Goal: Task Accomplishment & Management: Manage account settings

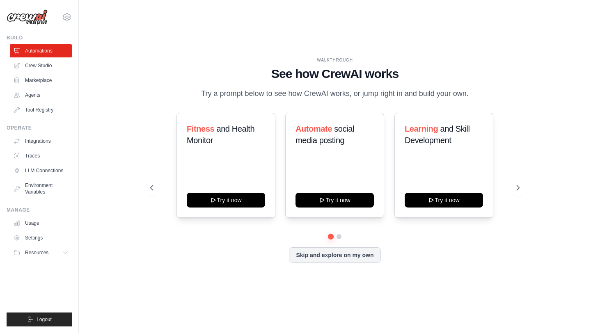
click at [22, 33] on div "[EMAIL_ADDRESS][DOMAIN_NAME] Settings Build Automations Crew Studio Marketplace" at bounding box center [39, 166] width 79 height 333
click at [47, 136] on link "Integrations" at bounding box center [42, 141] width 62 height 13
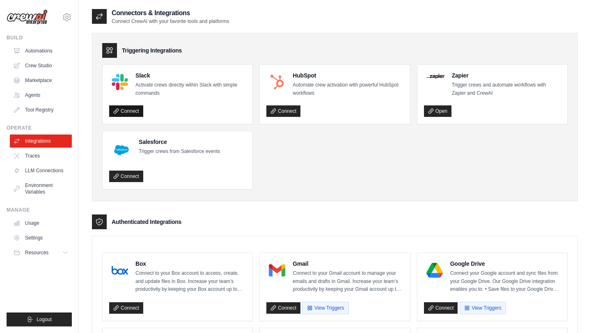
click at [134, 111] on link "Connect" at bounding box center [126, 110] width 34 height 11
click at [126, 174] on link "Connect" at bounding box center [126, 176] width 34 height 11
click at [305, 136] on ul "Slack Activate crews directly within Slack with simple commands Connect HubSpot…" at bounding box center [334, 126] width 465 height 125
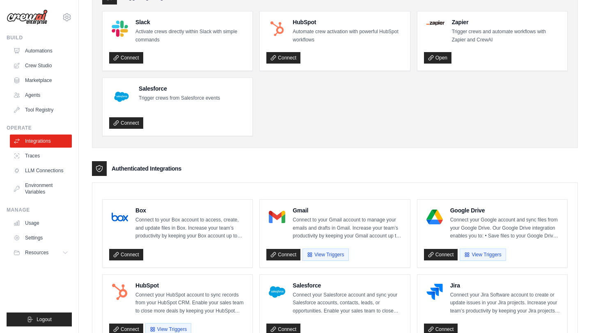
scroll to position [118, 0]
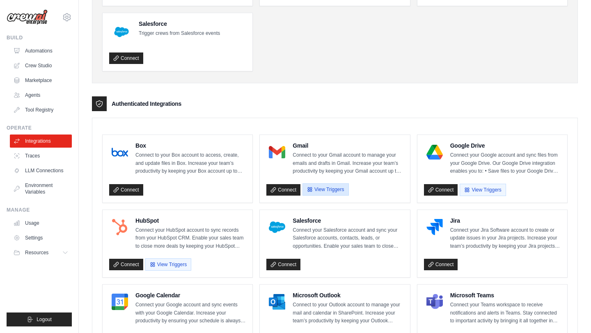
click at [326, 191] on button "View Triggers" at bounding box center [325, 189] width 46 height 12
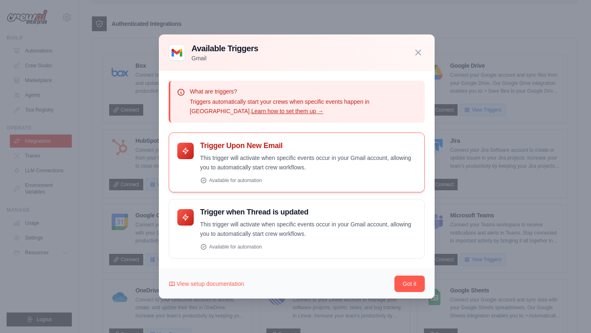
scroll to position [227, 0]
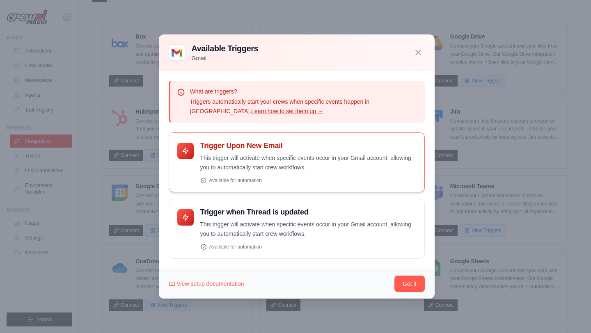
click at [268, 165] on p "This trigger will activate when specific events occur in your Gmail account, al…" at bounding box center [308, 162] width 216 height 19
click at [229, 179] on div "Available for automation" at bounding box center [308, 180] width 216 height 7
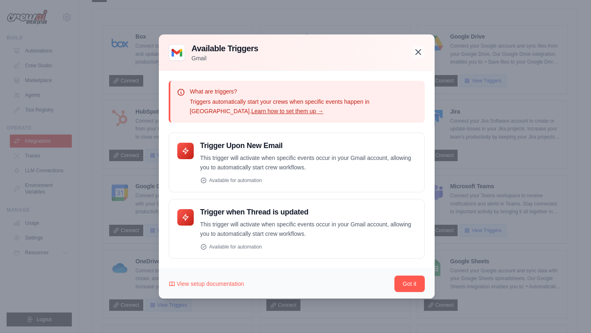
click at [415, 52] on icon "button" at bounding box center [418, 52] width 10 height 10
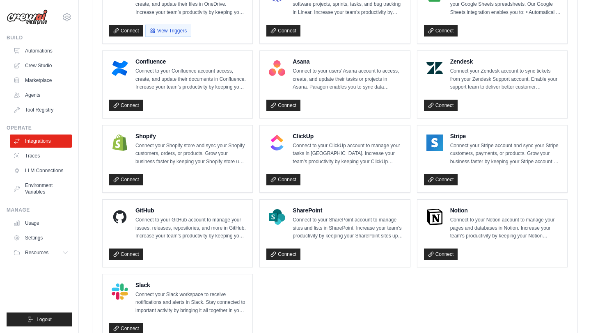
scroll to position [537, 0]
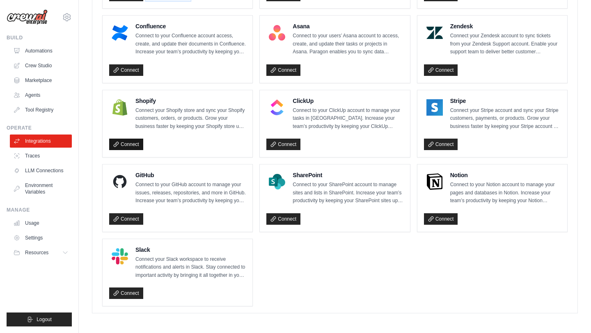
click at [136, 146] on link "Connect" at bounding box center [126, 144] width 34 height 11
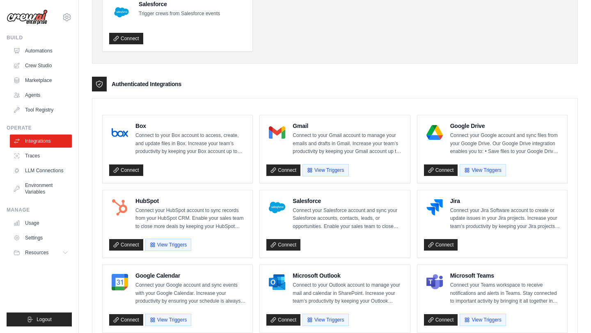
scroll to position [119, 0]
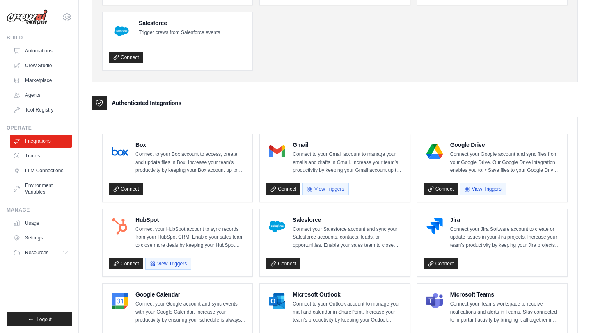
click at [79, 20] on div "Connectors & Integrations Connect CrewAI with your favorite tools and platforms…" at bounding box center [335, 317] width 512 height 856
click at [66, 18] on icon at bounding box center [67, 17] width 2 height 2
click at [51, 52] on link "Settings" at bounding box center [67, 55] width 72 height 15
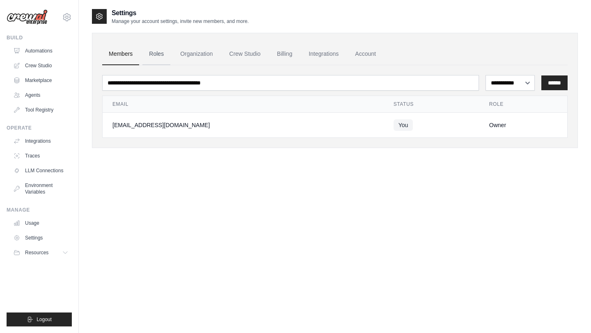
click at [159, 51] on link "Roles" at bounding box center [156, 54] width 28 height 22
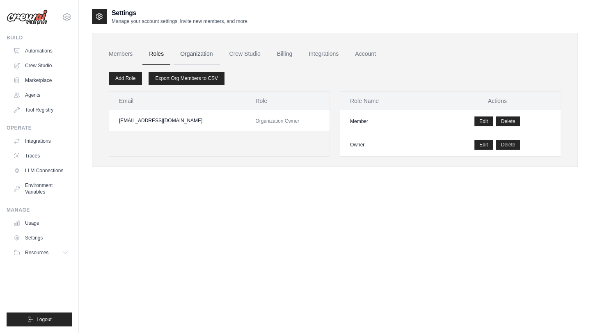
click at [192, 53] on link "Organization" at bounding box center [197, 54] width 46 height 22
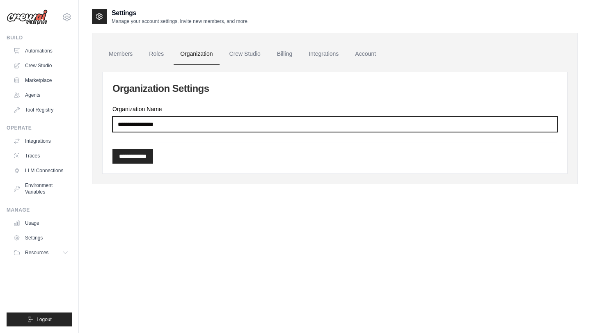
click at [188, 124] on input "Organization Name" at bounding box center [334, 125] width 445 height 16
type input "*"
type input "*******"
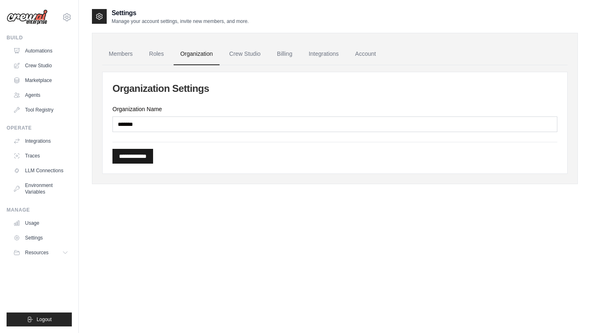
click at [147, 158] on input "**********" at bounding box center [132, 156] width 41 height 15
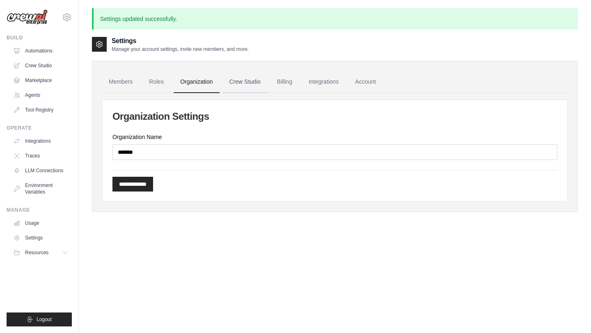
click at [243, 81] on link "Crew Studio" at bounding box center [245, 82] width 44 height 22
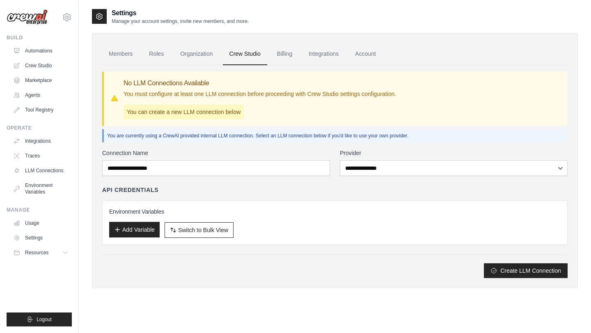
click at [140, 230] on button "Add Variable" at bounding box center [134, 230] width 50 height 16
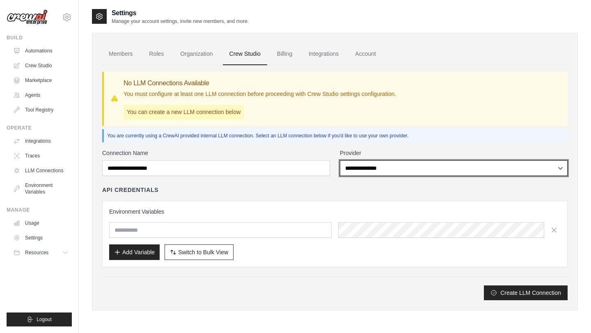
click at [353, 165] on select "**********" at bounding box center [454, 168] width 228 height 16
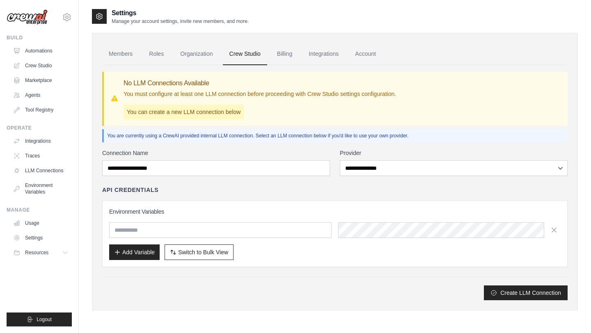
click at [277, 188] on div "API Credentials" at bounding box center [334, 190] width 465 height 8
click at [554, 231] on icon "button" at bounding box center [554, 230] width 4 height 4
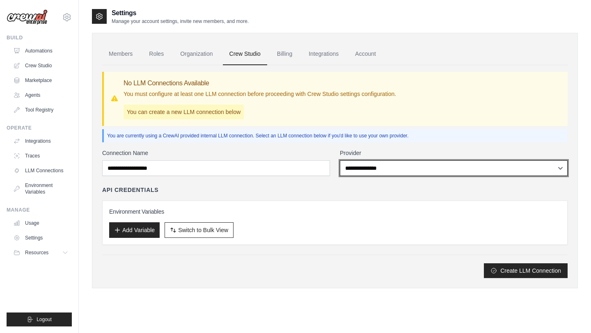
click at [377, 169] on select "**********" at bounding box center [454, 168] width 228 height 16
select select "******"
click at [340, 160] on select "**********" at bounding box center [454, 168] width 228 height 16
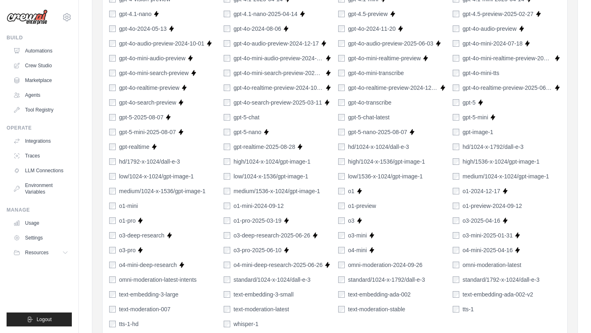
scroll to position [552, 0]
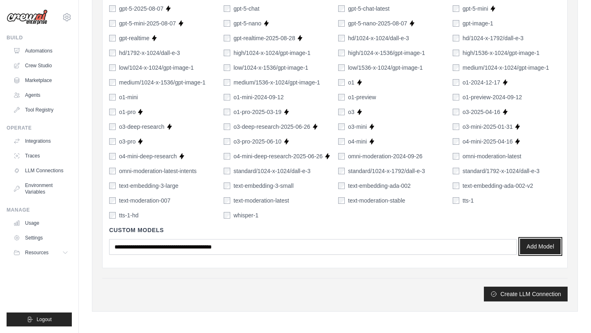
click at [534, 244] on button "Add Model" at bounding box center [540, 247] width 41 height 16
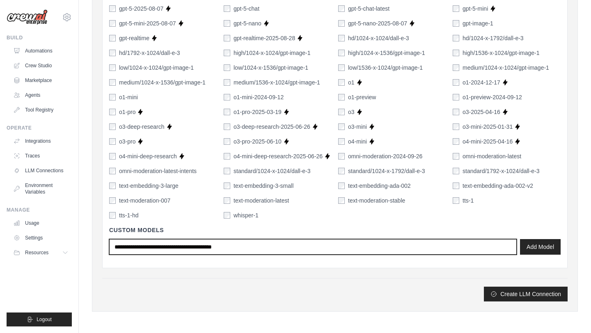
click at [168, 253] on input "text" at bounding box center [313, 247] width 408 height 16
type input "*******"
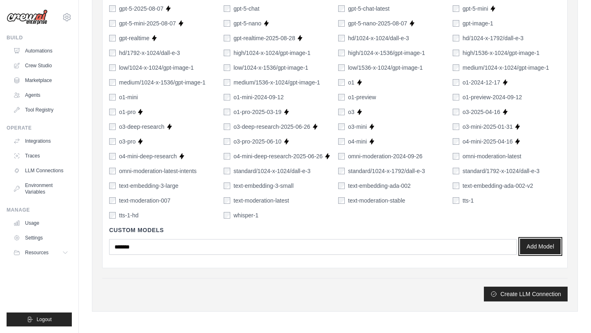
click at [540, 247] on button "Add Model" at bounding box center [540, 247] width 41 height 16
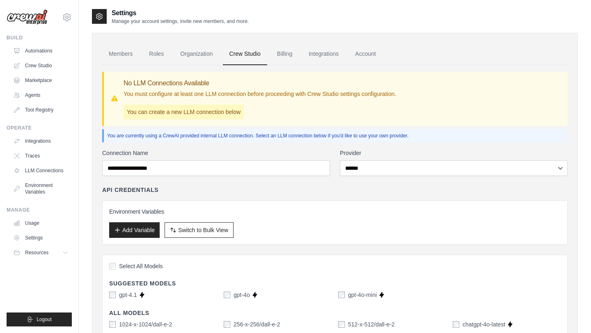
scroll to position [88, 0]
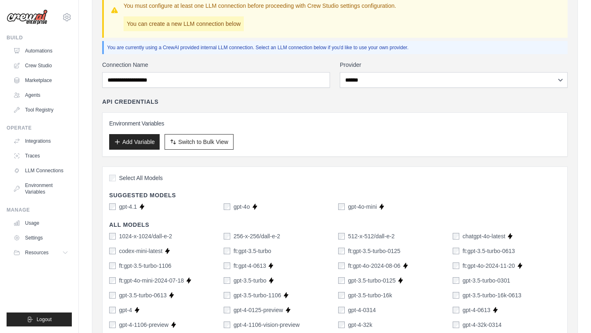
click at [349, 128] on div "Environment Variables Add Variable Switch to Bulk View Switch to Table View" at bounding box center [334, 134] width 451 height 30
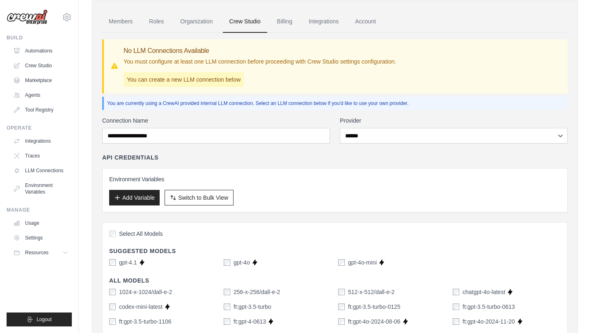
scroll to position [3, 0]
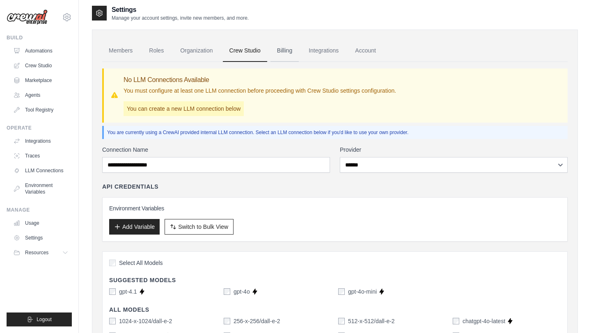
click at [285, 53] on link "Billing" at bounding box center [284, 51] width 28 height 22
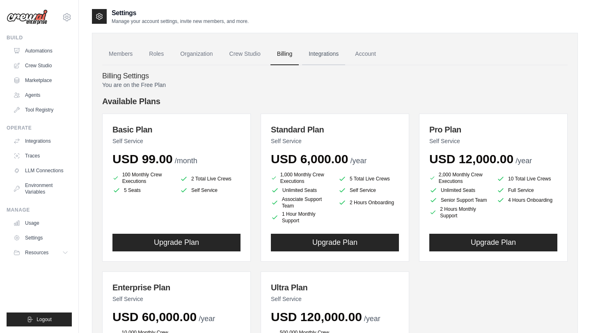
click at [320, 55] on link "Integrations" at bounding box center [323, 54] width 43 height 22
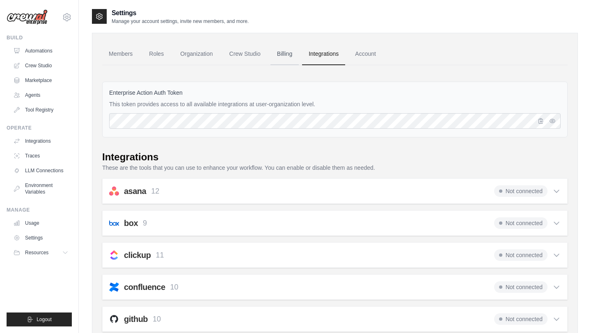
click at [298, 55] on link "Billing" at bounding box center [284, 54] width 28 height 22
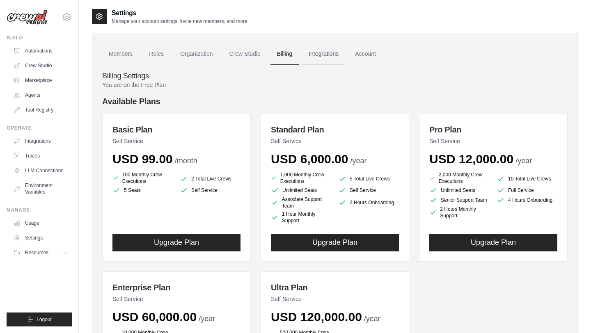
click at [325, 53] on link "Integrations" at bounding box center [323, 54] width 43 height 22
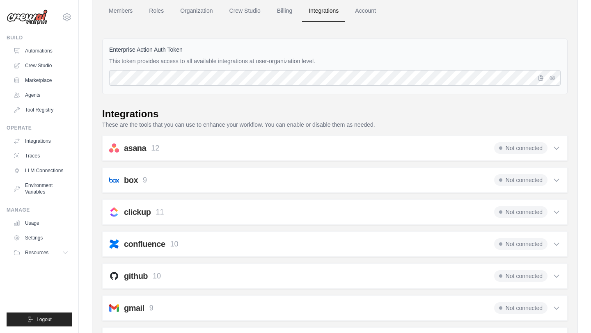
scroll to position [74, 0]
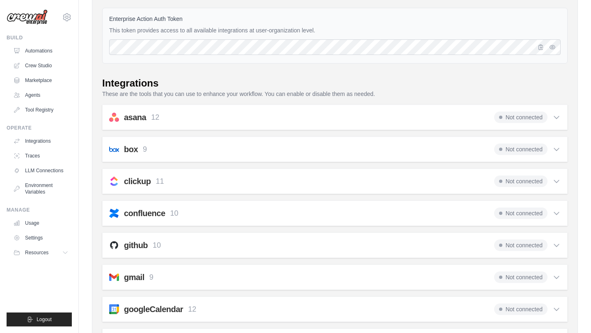
click at [557, 115] on icon at bounding box center [556, 117] width 8 height 8
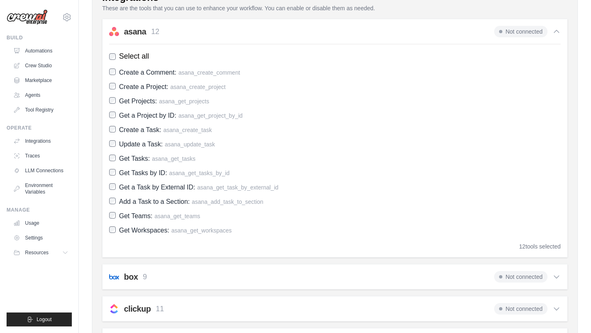
scroll to position [129, 0]
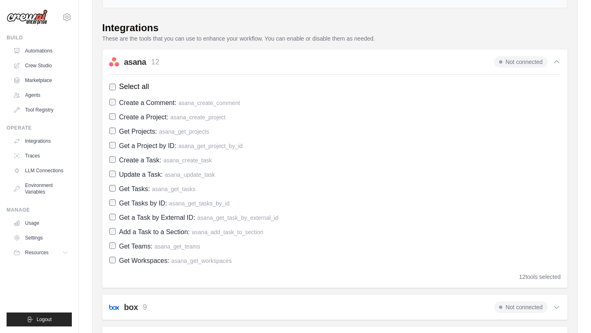
click at [556, 59] on icon at bounding box center [556, 62] width 8 height 8
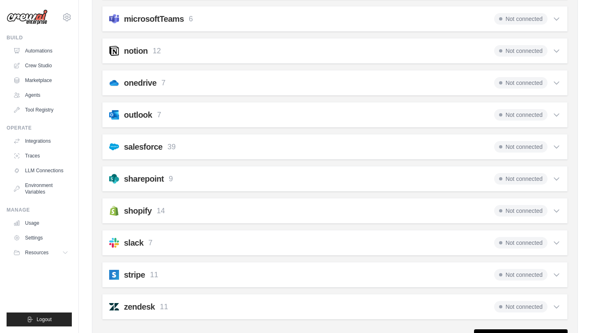
scroll to position [602, 0]
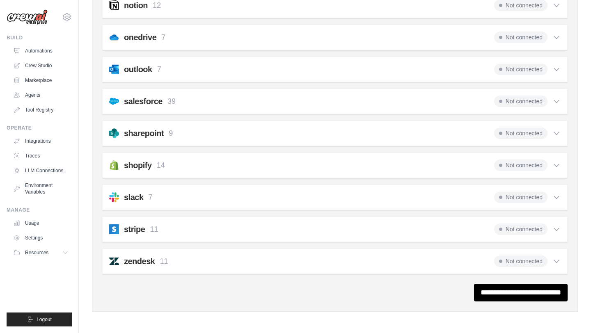
click at [560, 165] on icon at bounding box center [556, 165] width 8 height 8
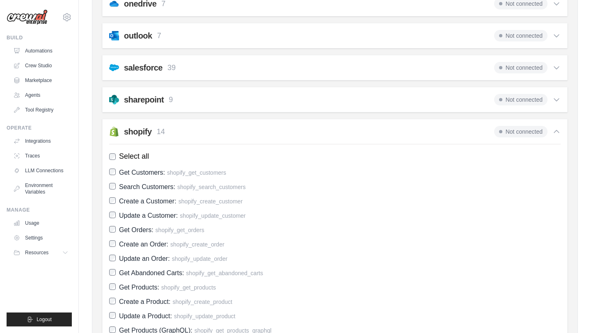
scroll to position [634, 0]
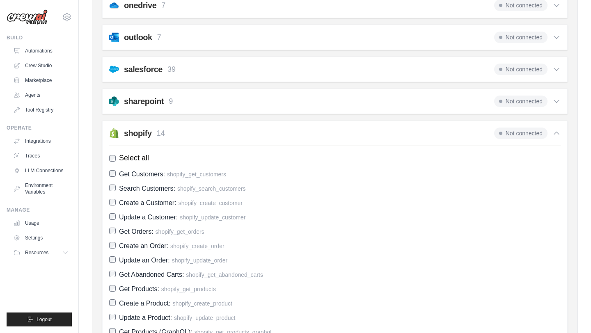
click at [559, 133] on icon at bounding box center [556, 133] width 8 height 8
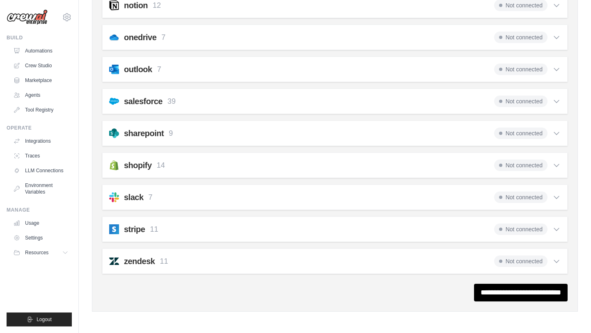
click at [558, 165] on icon at bounding box center [556, 166] width 5 height 2
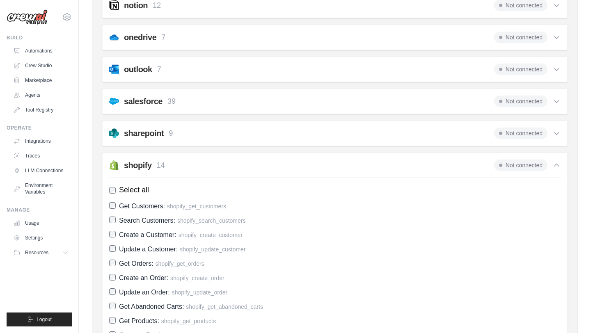
scroll to position [634, 0]
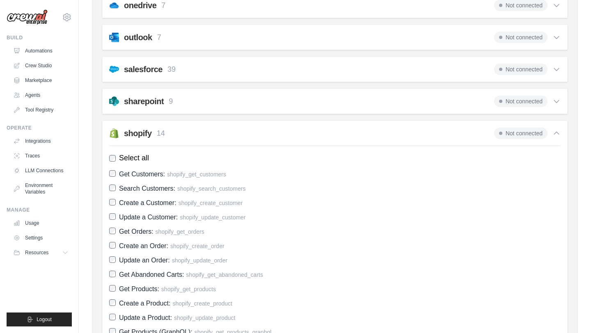
click at [555, 133] on icon at bounding box center [556, 133] width 5 height 2
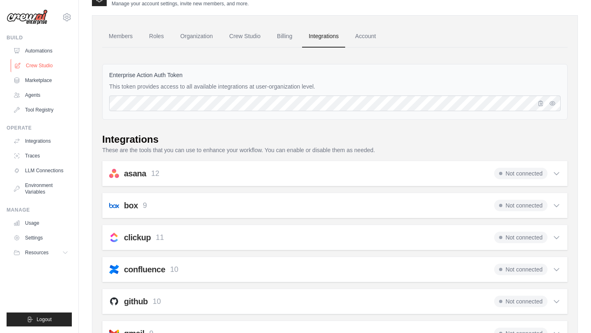
scroll to position [7, 0]
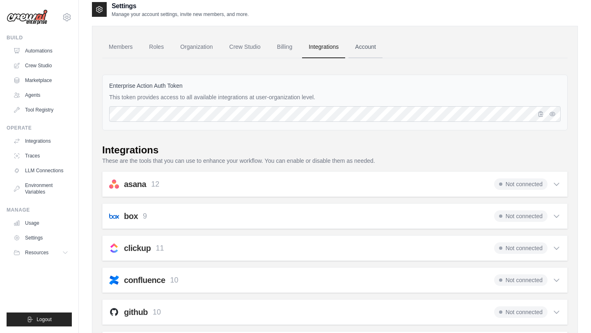
click at [363, 49] on link "Account" at bounding box center [365, 47] width 34 height 22
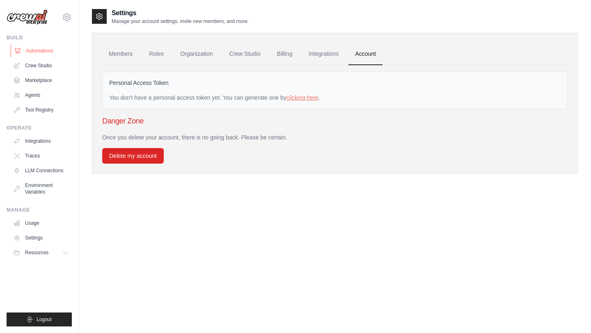
click at [40, 52] on link "Automations" at bounding box center [42, 50] width 62 height 13
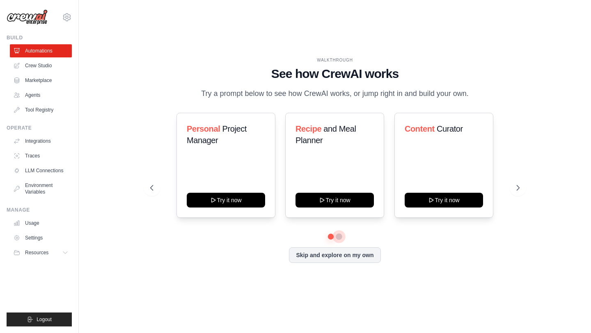
click at [339, 235] on button at bounding box center [339, 237] width 7 height 7
click at [515, 189] on icon at bounding box center [519, 188] width 8 height 8
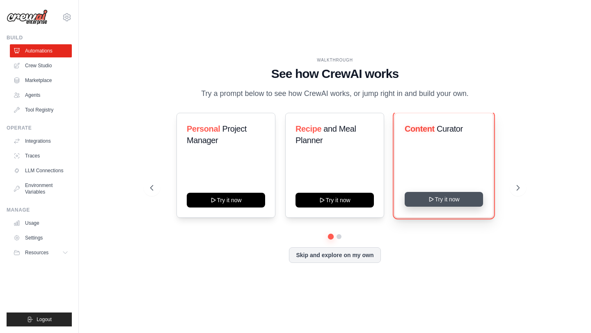
click at [458, 200] on button "Try it now" at bounding box center [444, 199] width 78 height 15
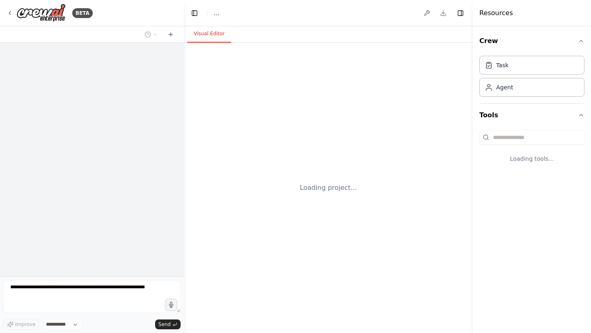
select select "****"
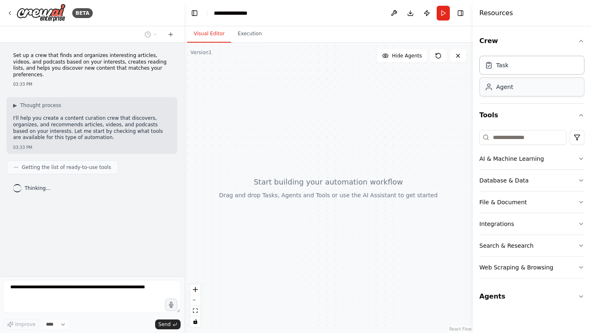
click at [518, 88] on div "Agent" at bounding box center [531, 87] width 105 height 19
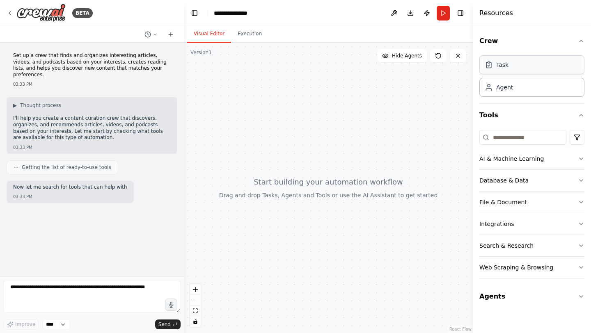
click at [512, 65] on div "Task" at bounding box center [531, 64] width 105 height 19
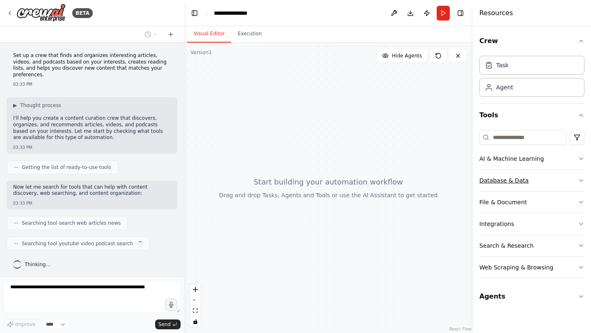
click at [580, 181] on icon "button" at bounding box center [581, 180] width 7 height 7
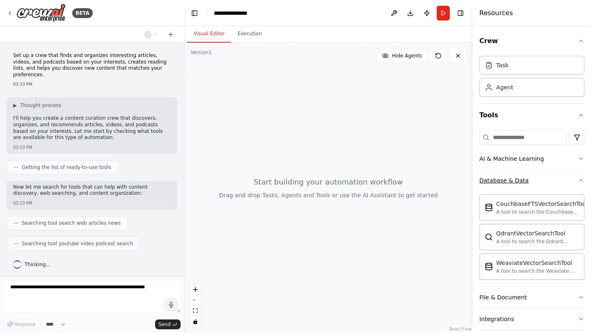
click at [580, 181] on icon "button" at bounding box center [581, 180] width 7 height 7
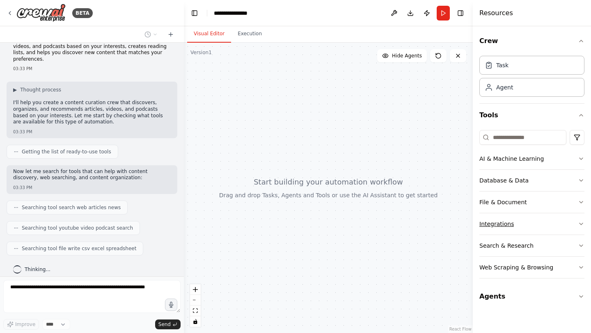
click at [578, 221] on icon "button" at bounding box center [581, 224] width 7 height 7
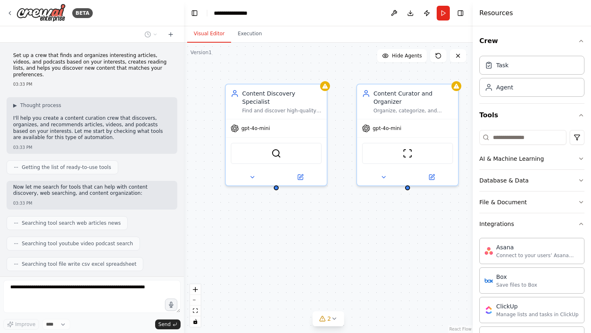
scroll to position [132, 0]
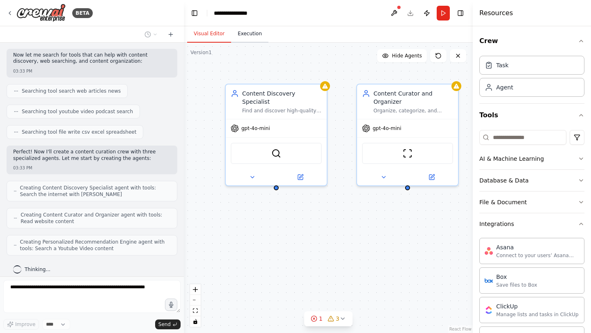
click at [256, 38] on button "Execution" at bounding box center [249, 33] width 37 height 17
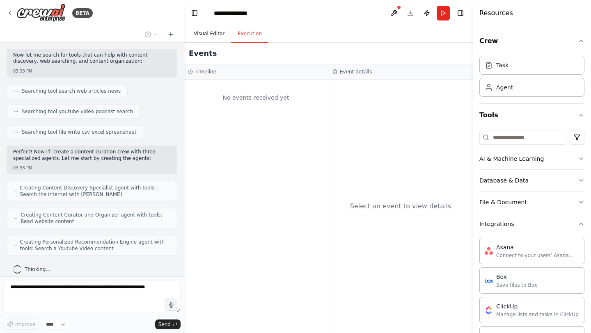
click at [219, 36] on button "Visual Editor" at bounding box center [209, 33] width 44 height 17
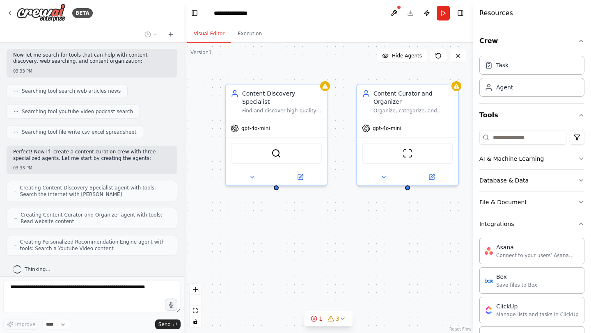
scroll to position [182, 0]
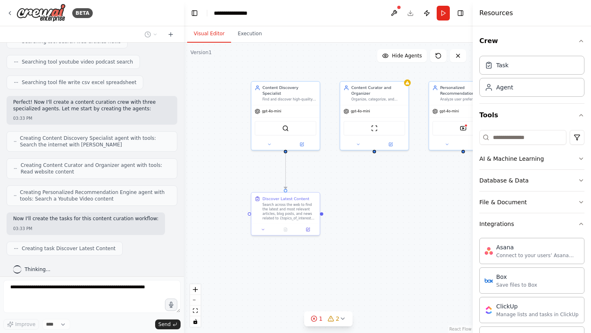
drag, startPoint x: 413, startPoint y: 241, endPoint x: 368, endPoint y: 228, distance: 47.1
click at [368, 228] on div ".deletable-edge-delete-btn { width: 20px; height: 20px; border: 0px solid #ffff…" at bounding box center [328, 188] width 289 height 291
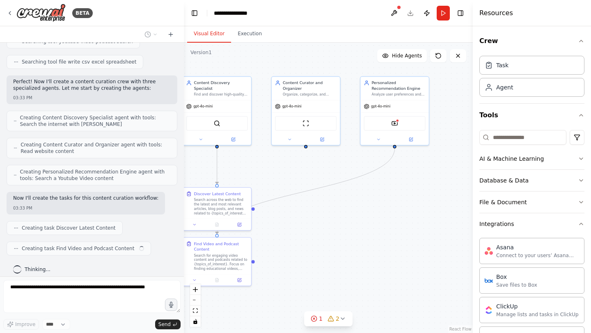
drag, startPoint x: 410, startPoint y: 221, endPoint x: 341, endPoint y: 216, distance: 70.0
click at [341, 216] on div ".deletable-edge-delete-btn { width: 20px; height: 20px; border: 0px solid #ffff…" at bounding box center [328, 188] width 289 height 291
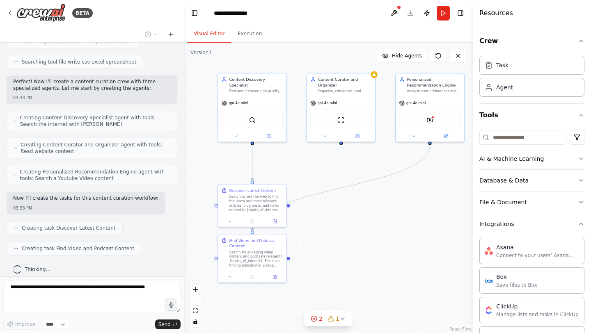
drag, startPoint x: 378, startPoint y: 203, endPoint x: 414, endPoint y: 200, distance: 36.6
click at [414, 200] on div ".deletable-edge-delete-btn { width: 20px; height: 20px; border: 0px solid #ffff…" at bounding box center [328, 188] width 289 height 291
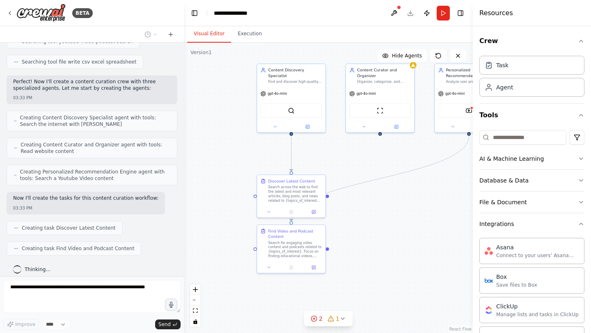
drag, startPoint x: 384, startPoint y: 188, endPoint x: 423, endPoint y: 179, distance: 40.1
click at [423, 179] on div ".deletable-edge-delete-btn { width: 20px; height: 20px; border: 0px solid #ffff…" at bounding box center [328, 188] width 289 height 291
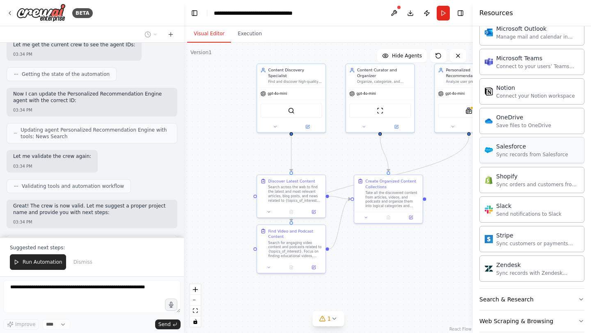
scroll to position [609, 0]
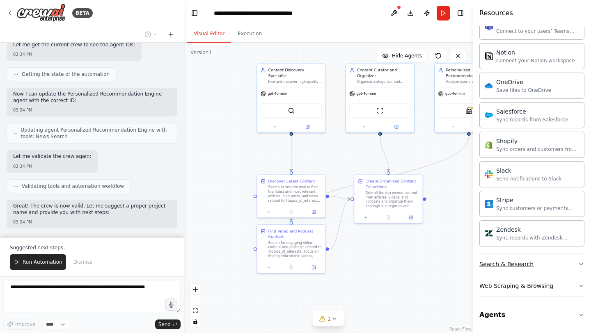
click at [538, 265] on button "Search & Research" at bounding box center [531, 264] width 105 height 21
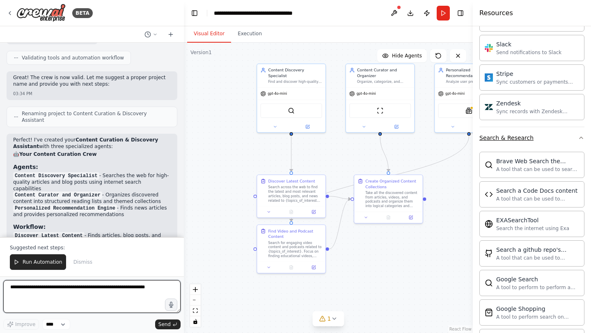
scroll to position [0, 0]
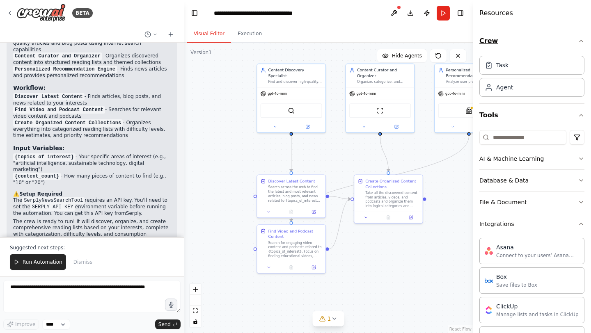
click at [583, 46] on button "Crew" at bounding box center [531, 41] width 105 height 23
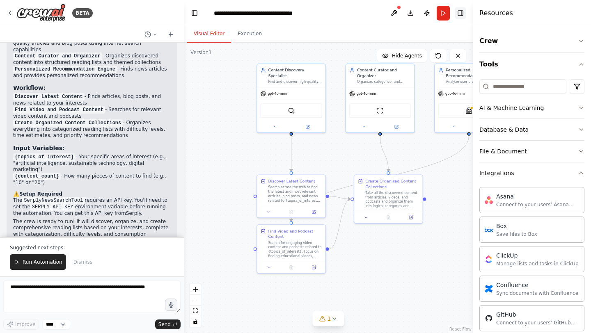
click at [459, 11] on button "Toggle Right Sidebar" at bounding box center [460, 12] width 11 height 11
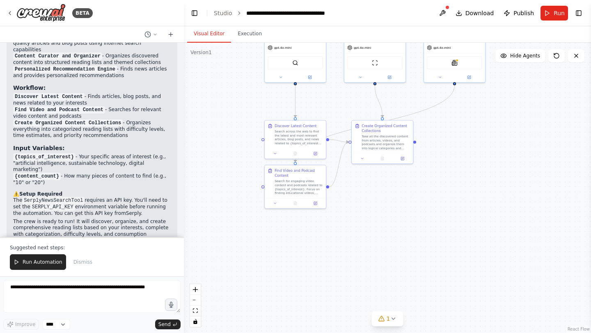
drag, startPoint x: 466, startPoint y: 191, endPoint x: 452, endPoint y: 142, distance: 51.6
click at [452, 142] on div ".deletable-edge-delete-btn { width: 20px; height: 20px; border: 0px solid #ffff…" at bounding box center [387, 188] width 407 height 291
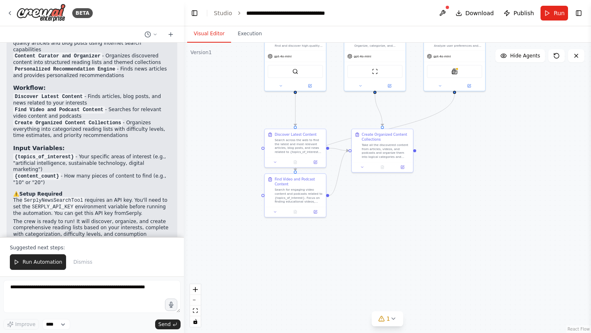
drag, startPoint x: 452, startPoint y: 142, endPoint x: 436, endPoint y: 207, distance: 67.2
click at [436, 207] on div ".deletable-edge-delete-btn { width: 20px; height: 20px; border: 0px solid #ffff…" at bounding box center [387, 188] width 407 height 291
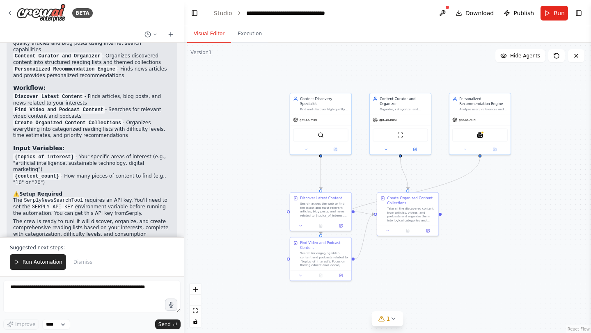
drag, startPoint x: 421, startPoint y: 66, endPoint x: 463, endPoint y: 73, distance: 42.0
click at [463, 73] on div ".deletable-edge-delete-btn { width: 20px; height: 20px; border: 0px solid #ffff…" at bounding box center [387, 188] width 407 height 291
click at [328, 116] on div "gpt-4o-mini" at bounding box center [321, 118] width 61 height 11
click at [393, 110] on div "Content Curator and Organizer Organize, categorize, and structure discovered co…" at bounding box center [400, 102] width 61 height 21
click at [474, 108] on div "Analyze user preferences and consumption patterns to provide personalized conte…" at bounding box center [484, 108] width 48 height 4
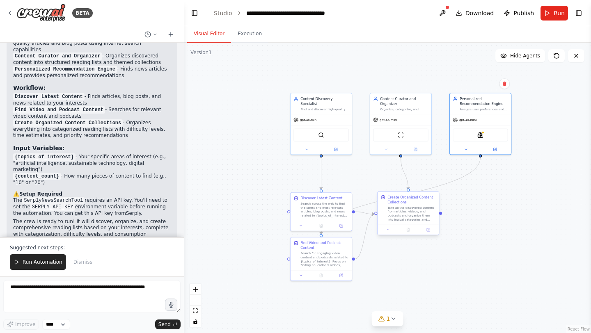
click at [405, 215] on div "Take all the discovered content from articles, videos, and podcasts and organiz…" at bounding box center [411, 214] width 48 height 16
click at [321, 217] on div "Discover Latest Content Search across the web to find the latest and most relev…" at bounding box center [321, 206] width 61 height 28
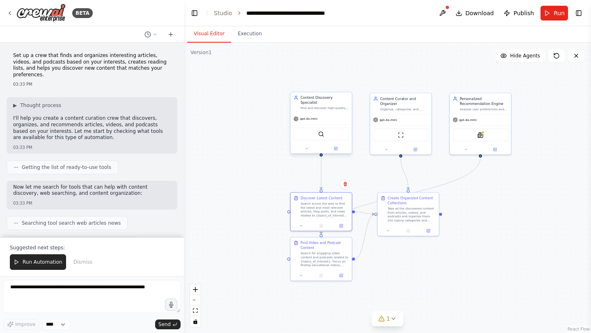
click at [320, 119] on div "gpt-4o-mini" at bounding box center [321, 118] width 61 height 11
click at [309, 146] on button at bounding box center [307, 149] width 28 height 6
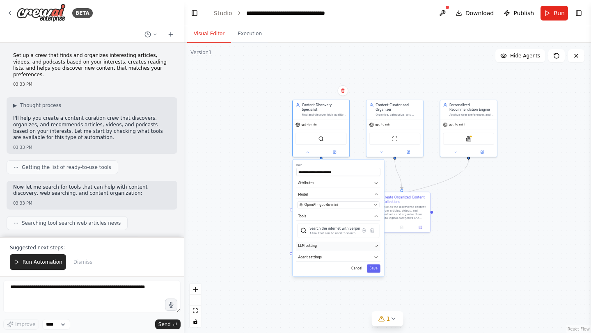
click at [327, 242] on button "LLM setting" at bounding box center [338, 246] width 84 height 9
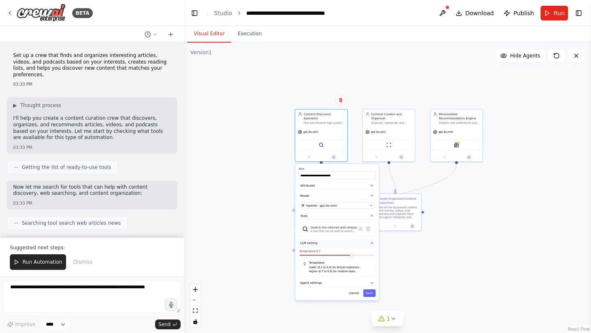
click at [371, 241] on icon "button" at bounding box center [372, 243] width 4 height 4
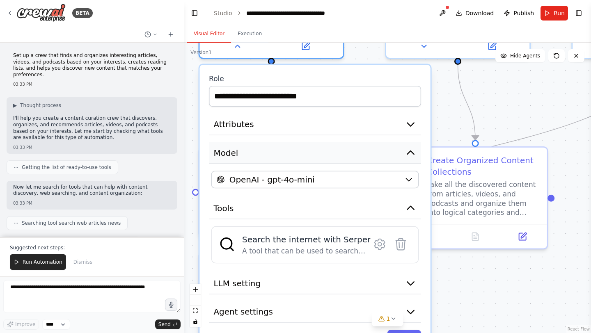
click at [401, 142] on button "Model" at bounding box center [315, 153] width 212 height 22
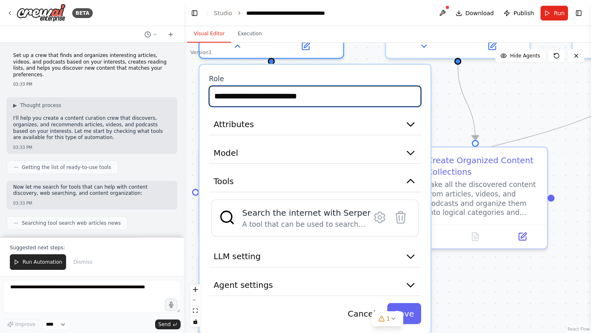
click at [376, 88] on input "**********" at bounding box center [315, 96] width 212 height 21
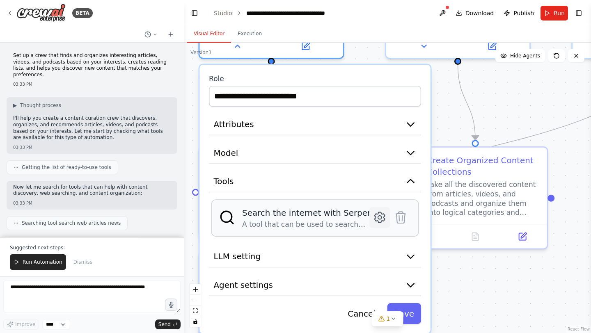
click at [384, 212] on icon at bounding box center [380, 217] width 10 height 11
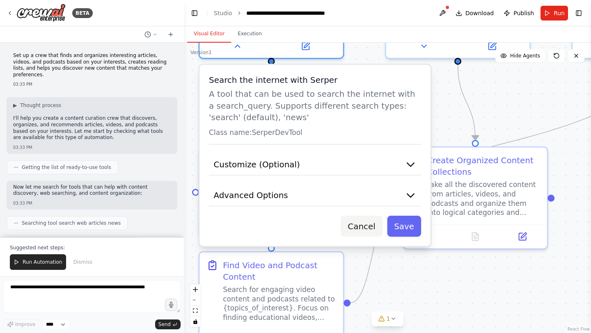
click at [371, 216] on button "Cancel" at bounding box center [361, 226] width 41 height 21
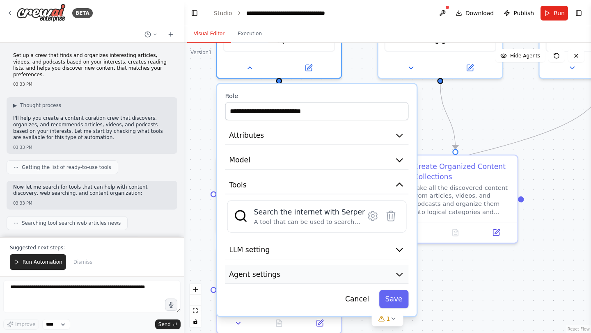
click at [325, 266] on button "Agent settings" at bounding box center [316, 275] width 183 height 18
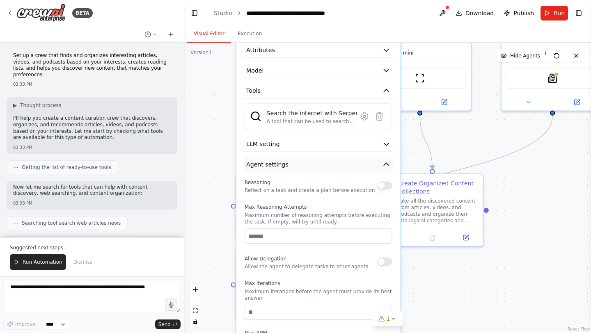
drag, startPoint x: 325, startPoint y: 261, endPoint x: 324, endPoint y: 149, distance: 112.9
click at [324, 157] on button "Agent settings" at bounding box center [318, 164] width 151 height 15
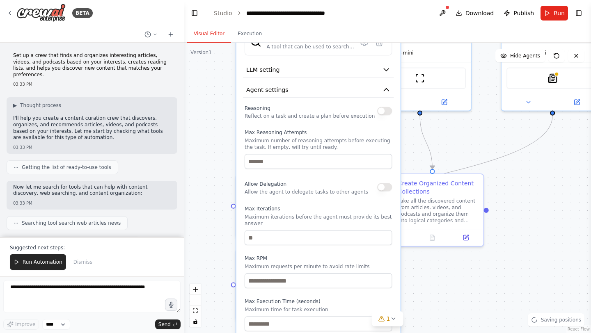
drag, startPoint x: 317, startPoint y: 190, endPoint x: 317, endPoint y: 121, distance: 69.0
click at [317, 129] on label "Max Reasoning Attempts" at bounding box center [318, 132] width 147 height 7
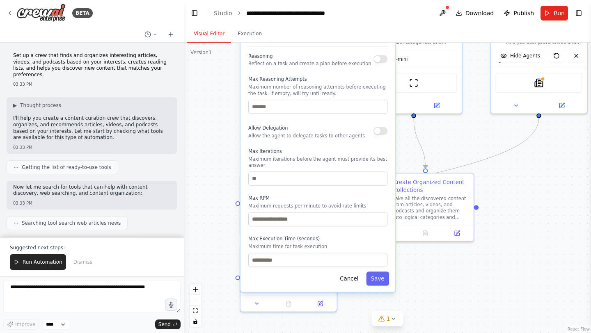
drag, startPoint x: 308, startPoint y: 183, endPoint x: 306, endPoint y: 128, distance: 55.0
click at [306, 133] on p "Allow the agent to delegate tasks to other agents" at bounding box center [306, 136] width 117 height 6
click at [346, 272] on button "Cancel" at bounding box center [349, 279] width 28 height 14
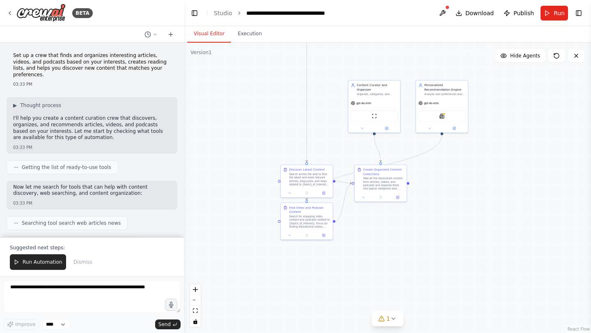
drag, startPoint x: 336, startPoint y: 72, endPoint x: 336, endPoint y: 188, distance: 116.1
click at [336, 186] on div ".deletable-edge-delete-btn { width: 20px; height: 20px; border: 0px solid #ffff…" at bounding box center [387, 188] width 407 height 291
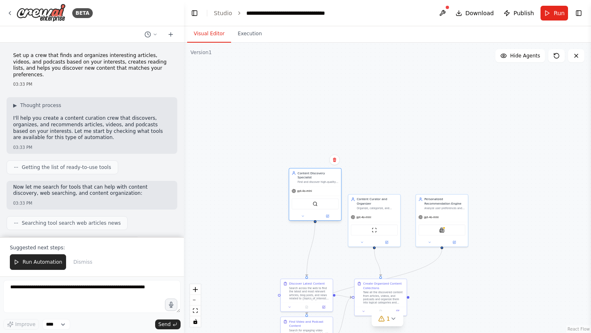
drag, startPoint x: 307, startPoint y: 112, endPoint x: 314, endPoint y: 208, distance: 96.7
click at [314, 212] on div at bounding box center [315, 216] width 52 height 9
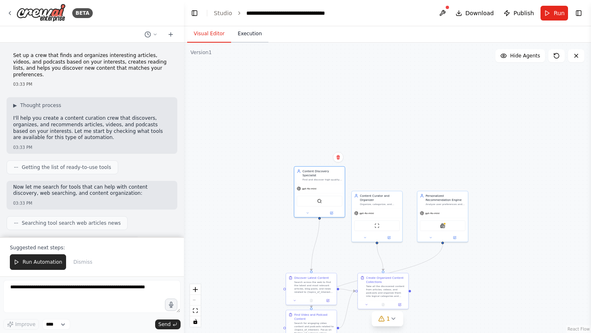
click at [254, 31] on button "Execution" at bounding box center [249, 33] width 37 height 17
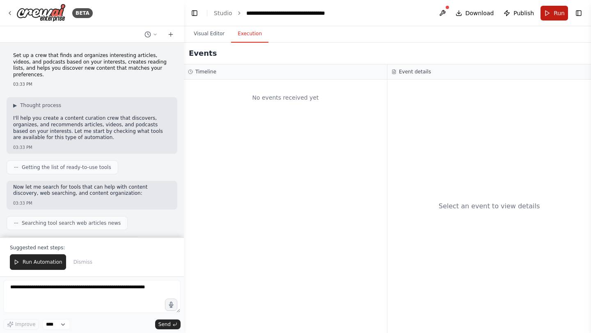
click at [548, 13] on button "Run" at bounding box center [554, 13] width 27 height 15
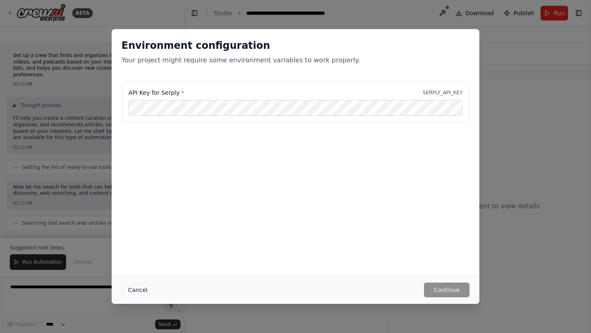
click at [138, 287] on button "Cancel" at bounding box center [137, 290] width 32 height 15
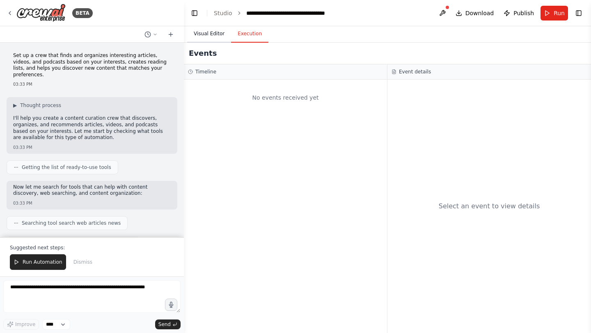
click at [215, 39] on button "Visual Editor" at bounding box center [209, 33] width 44 height 17
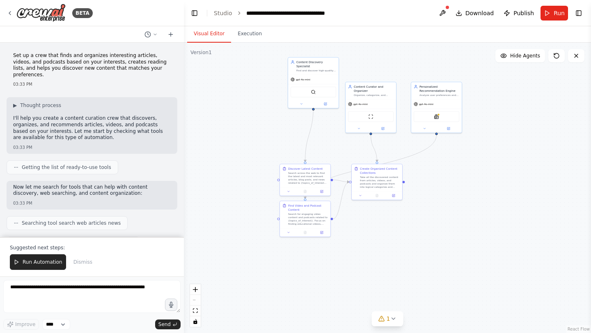
drag, startPoint x: 271, startPoint y: 199, endPoint x: 265, endPoint y: 90, distance: 109.3
click at [265, 90] on div ".deletable-edge-delete-btn { width: 20px; height: 20px; border: 0px solid #ffff…" at bounding box center [387, 188] width 407 height 291
drag, startPoint x: 313, startPoint y: 105, endPoint x: 282, endPoint y: 111, distance: 31.5
click at [282, 111] on div ".deletable-edge-delete-btn { width: 20px; height: 20px; border: 0px solid #ffff…" at bounding box center [387, 188] width 407 height 291
drag, startPoint x: 376, startPoint y: 100, endPoint x: 382, endPoint y: 89, distance: 11.8
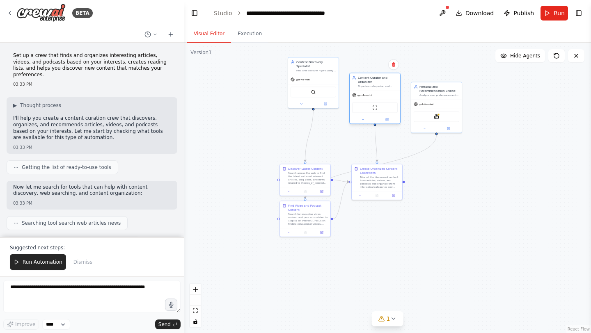
click at [382, 89] on div "Content Curator and Organizer Organize, categorize, and structure discovered co…" at bounding box center [374, 98] width 51 height 51
click at [394, 65] on icon at bounding box center [393, 64] width 3 height 5
click at [392, 63] on icon at bounding box center [393, 64] width 5 height 5
click at [576, 56] on icon at bounding box center [576, 56] width 7 height 7
click at [2, 10] on button "Toggle Sidebar" at bounding box center [0, 166] width 7 height 333
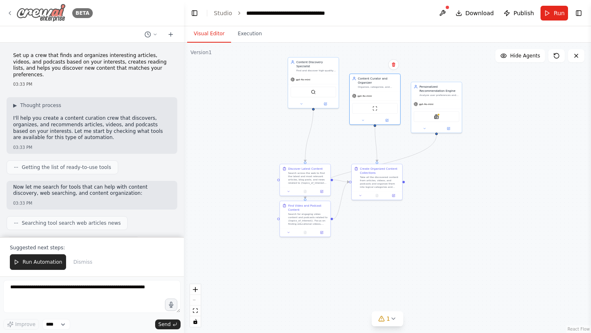
click at [8, 13] on icon at bounding box center [10, 13] width 7 height 7
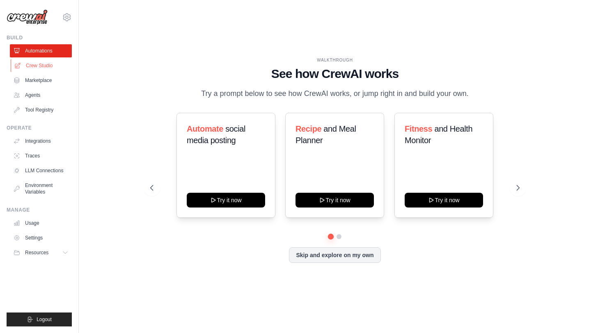
click at [46, 64] on link "Crew Studio" at bounding box center [42, 65] width 62 height 13
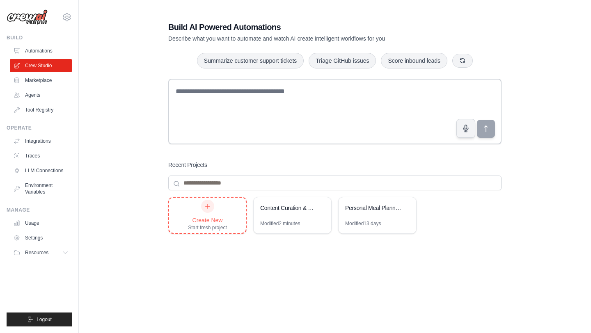
click at [191, 208] on div "Create New Start fresh project" at bounding box center [207, 215] width 39 height 31
click at [33, 90] on link "Agents" at bounding box center [42, 95] width 62 height 13
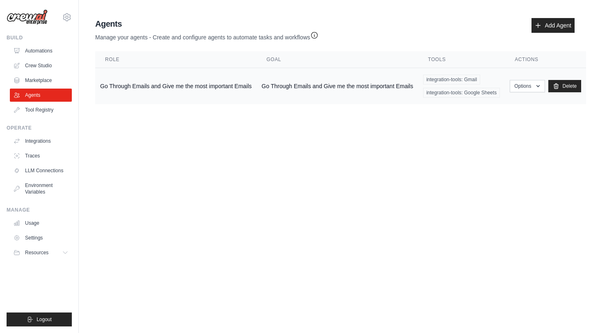
click at [185, 83] on td "Go Through Emails and Give me the most important Emails" at bounding box center [175, 86] width 161 height 37
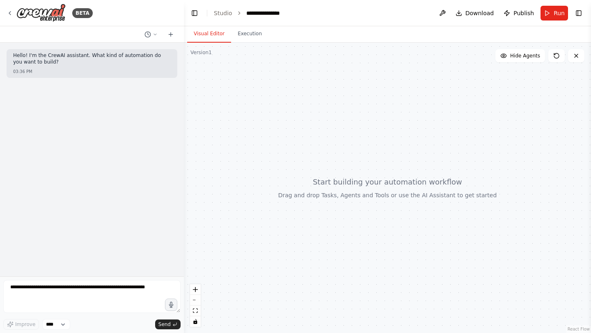
click at [354, 74] on div at bounding box center [387, 188] width 407 height 291
click at [217, 66] on div at bounding box center [387, 188] width 407 height 291
click at [156, 31] on button at bounding box center [151, 35] width 20 height 10
click at [156, 31] on div at bounding box center [92, 166] width 184 height 333
click at [176, 32] on button at bounding box center [170, 35] width 13 height 10
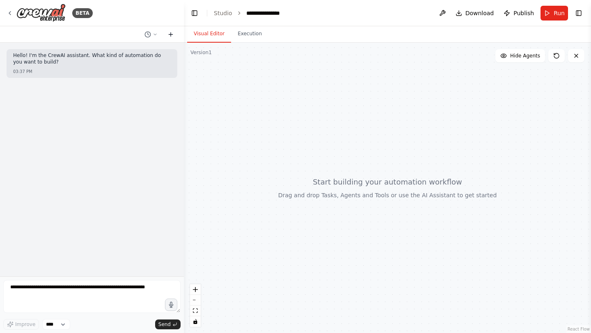
click at [173, 32] on icon at bounding box center [170, 34] width 7 height 7
click at [172, 34] on icon at bounding box center [171, 34] width 4 height 0
click at [196, 287] on icon "zoom in" at bounding box center [195, 289] width 5 height 5
click at [199, 289] on button "zoom in" at bounding box center [195, 289] width 11 height 11
click at [197, 308] on button "fit view" at bounding box center [195, 311] width 11 height 11
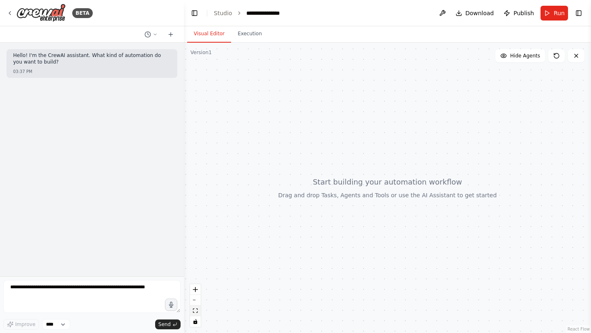
click at [198, 312] on button "fit view" at bounding box center [195, 311] width 11 height 11
click at [51, 327] on select "****" at bounding box center [56, 324] width 28 height 11
click at [247, 39] on button "Execution" at bounding box center [249, 33] width 37 height 17
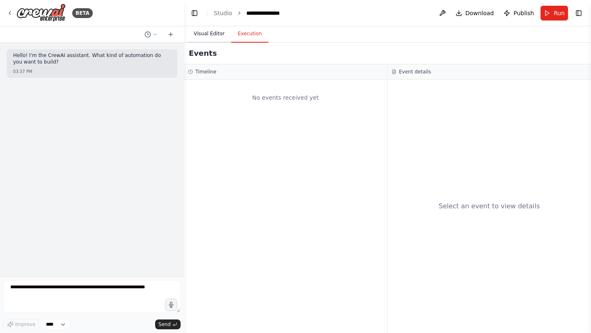
click at [218, 39] on button "Visual Editor" at bounding box center [209, 33] width 44 height 17
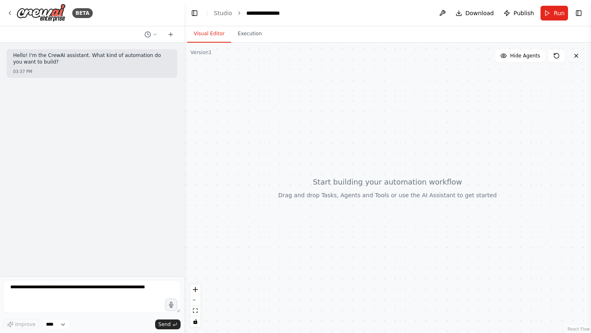
click at [574, 53] on icon at bounding box center [576, 56] width 7 height 7
click at [9, 10] on icon at bounding box center [10, 13] width 7 height 7
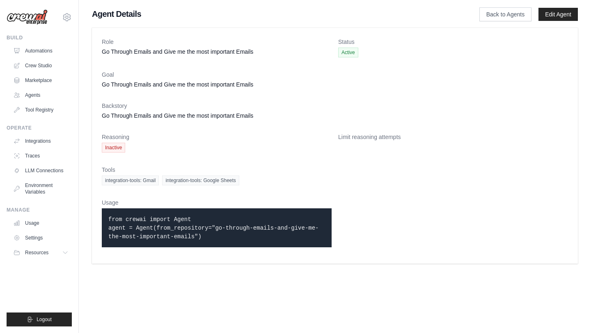
click at [142, 85] on dd "Go Through Emails and Give me the most important Emails" at bounding box center [335, 84] width 466 height 8
click at [499, 15] on link "Back to Agents" at bounding box center [505, 14] width 52 height 14
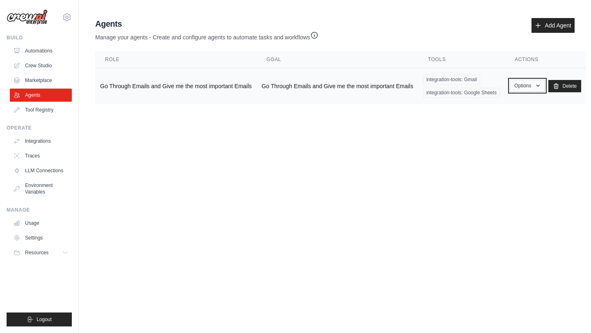
click at [529, 87] on button "Options" at bounding box center [527, 86] width 35 height 12
click at [54, 112] on link "Tool Registry" at bounding box center [42, 109] width 62 height 13
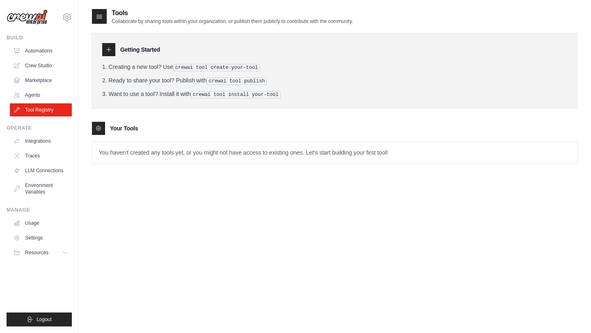
click at [108, 50] on icon at bounding box center [108, 49] width 7 height 7
click at [102, 128] on div at bounding box center [98, 128] width 13 height 13
click at [371, 153] on p "You haven't created any tools yet, or you might not have access to existing one…" at bounding box center [334, 152] width 485 height 21
click at [111, 49] on icon at bounding box center [108, 49] width 7 height 7
click at [174, 66] on pre "crewai tool create your-tool" at bounding box center [216, 67] width 87 height 7
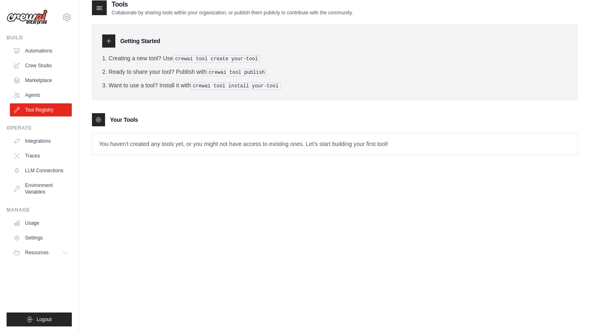
scroll to position [7, 0]
click at [40, 50] on link "Automations" at bounding box center [42, 50] width 62 height 13
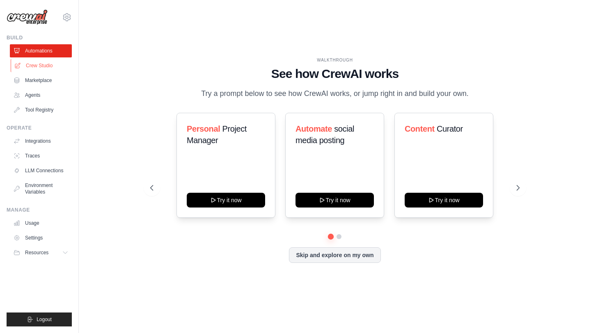
click at [39, 64] on link "Crew Studio" at bounding box center [42, 65] width 62 height 13
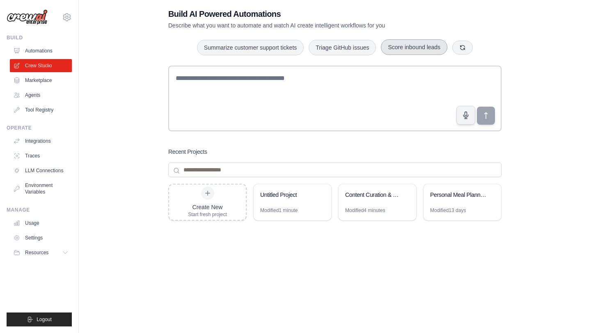
scroll to position [14, 0]
click at [227, 198] on div "Create New Start fresh project" at bounding box center [207, 201] width 77 height 35
click at [37, 64] on link "Crew Studio" at bounding box center [42, 65] width 62 height 13
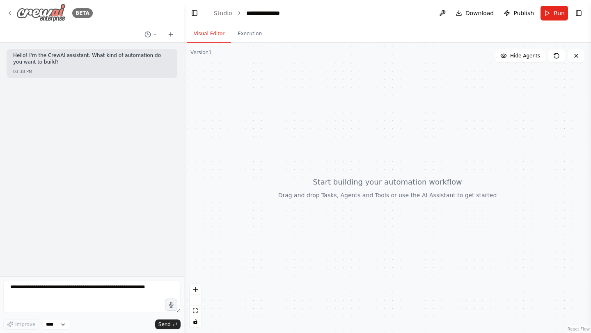
click at [11, 15] on icon at bounding box center [10, 13] width 7 height 7
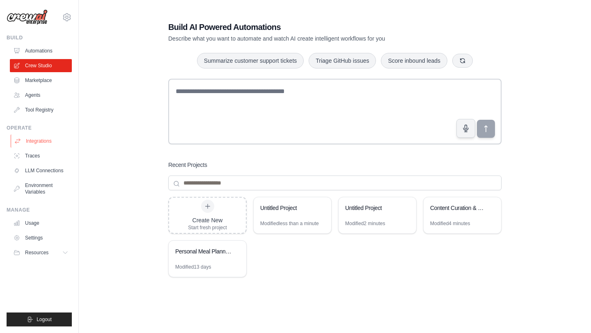
click at [38, 145] on link "Integrations" at bounding box center [42, 141] width 62 height 13
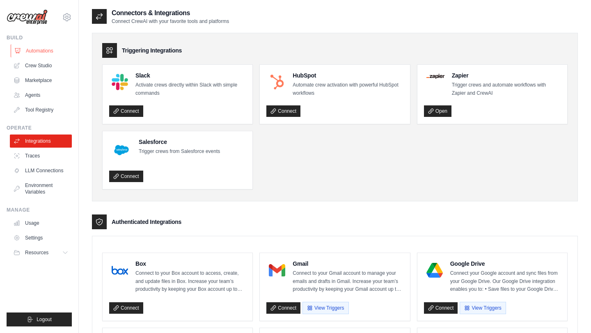
click at [42, 53] on link "Automations" at bounding box center [42, 50] width 62 height 13
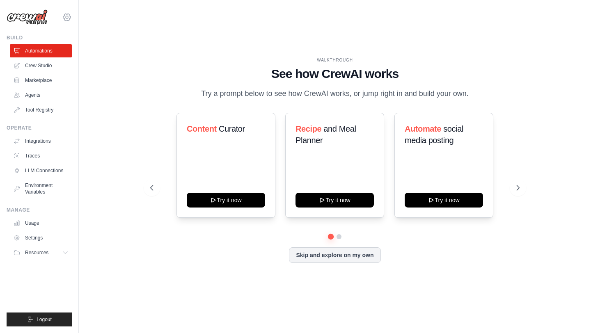
click at [67, 18] on icon at bounding box center [67, 17] width 2 height 2
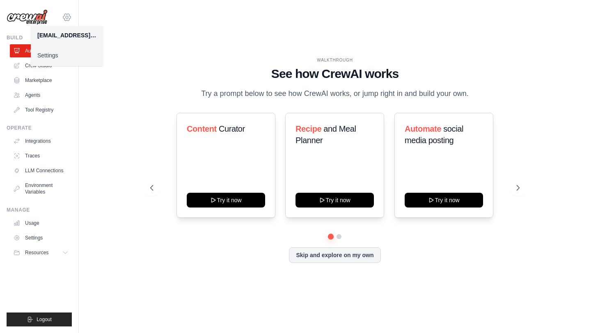
click at [67, 18] on icon at bounding box center [67, 17] width 2 height 2
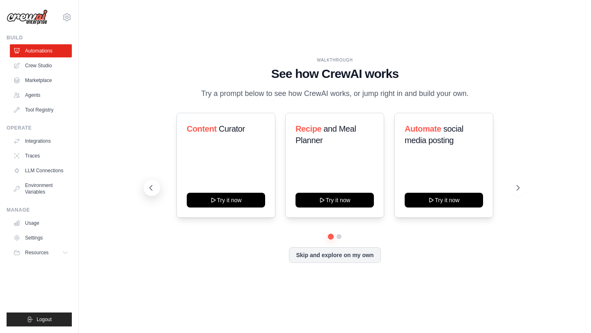
click at [154, 192] on button at bounding box center [152, 188] width 16 height 16
click at [152, 189] on icon at bounding box center [151, 188] width 8 height 8
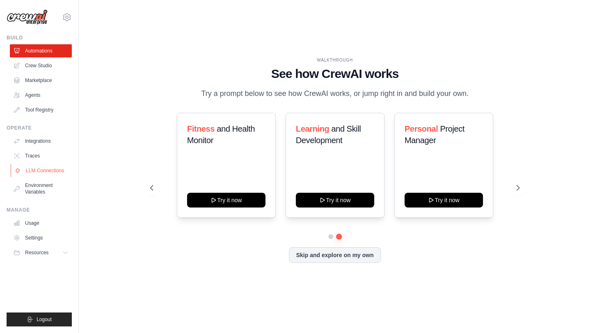
click at [50, 169] on link "LLM Connections" at bounding box center [42, 170] width 62 height 13
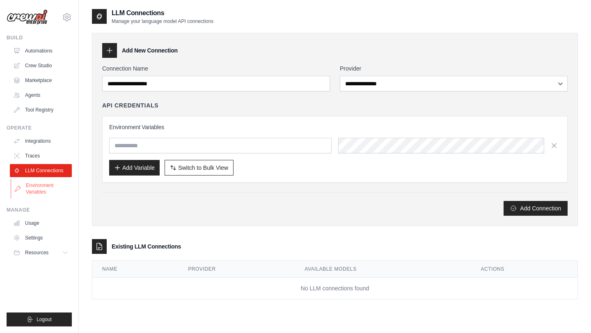
click at [47, 189] on link "Environment Variables" at bounding box center [42, 189] width 62 height 20
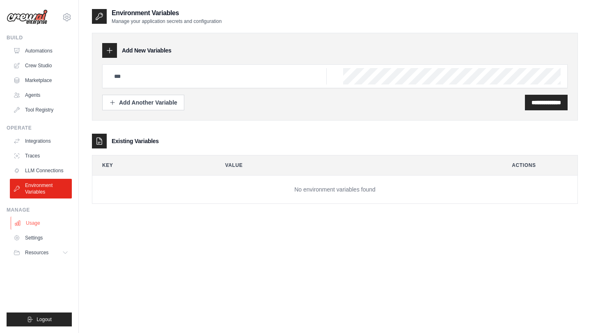
click at [43, 223] on link "Usage" at bounding box center [42, 223] width 62 height 13
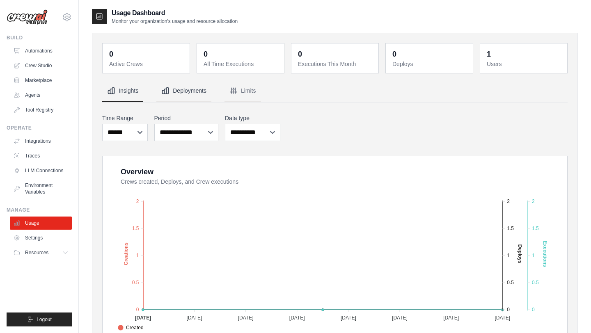
click at [197, 92] on button "Deployments" at bounding box center [183, 91] width 55 height 22
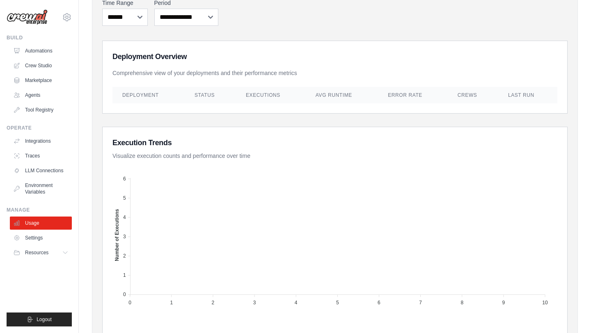
scroll to position [124, 0]
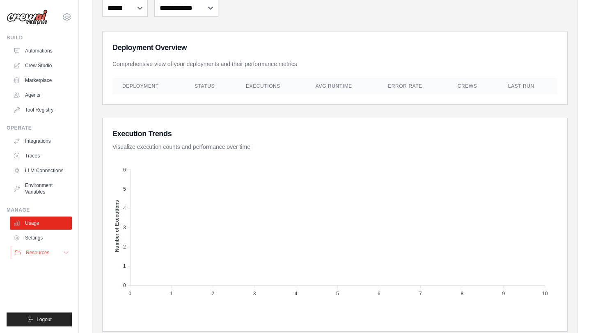
click at [31, 250] on span "Resources" at bounding box center [37, 253] width 23 height 7
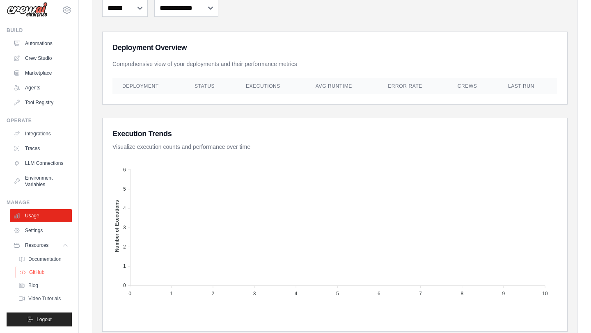
click at [37, 270] on span "GitHub" at bounding box center [36, 272] width 15 height 7
